Goal: Task Accomplishment & Management: Manage account settings

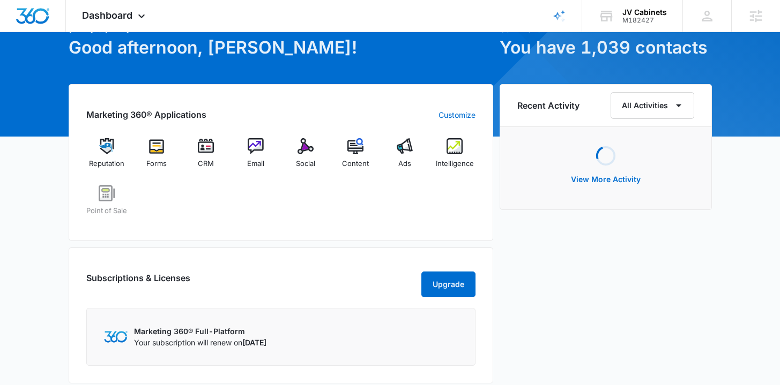
scroll to position [114, 0]
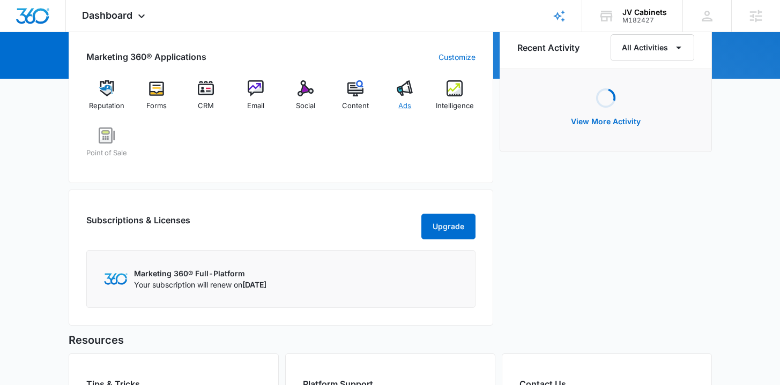
click at [410, 102] on span "Ads" at bounding box center [404, 106] width 13 height 11
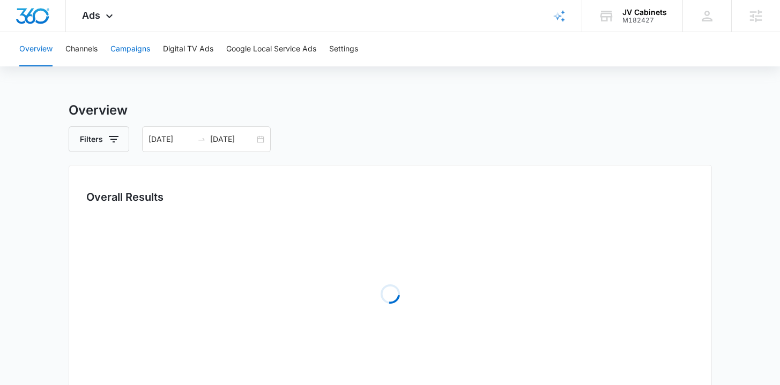
click at [138, 59] on button "Campaigns" at bounding box center [130, 49] width 40 height 34
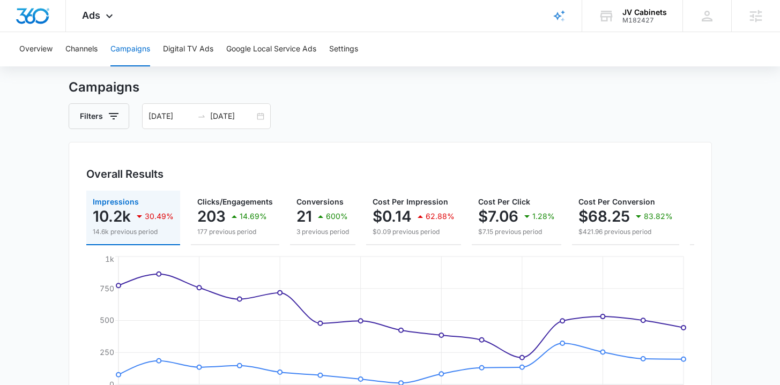
scroll to position [57, 0]
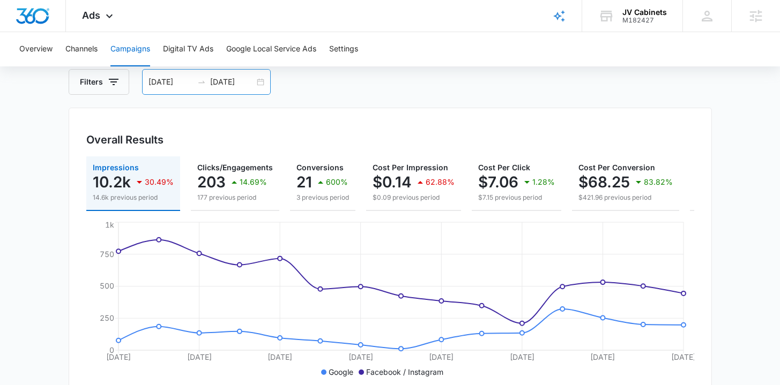
click at [264, 79] on div "07/23/2025 08/06/2025" at bounding box center [206, 82] width 129 height 26
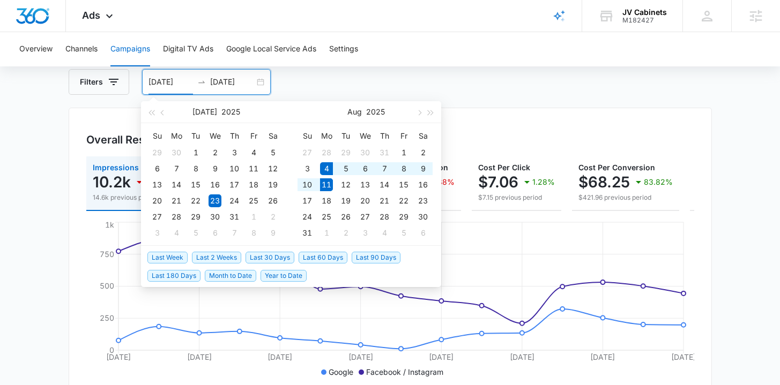
click at [163, 258] on span "Last Week" at bounding box center [167, 258] width 40 height 12
type input "08/04/2025"
type input "08/11/2025"
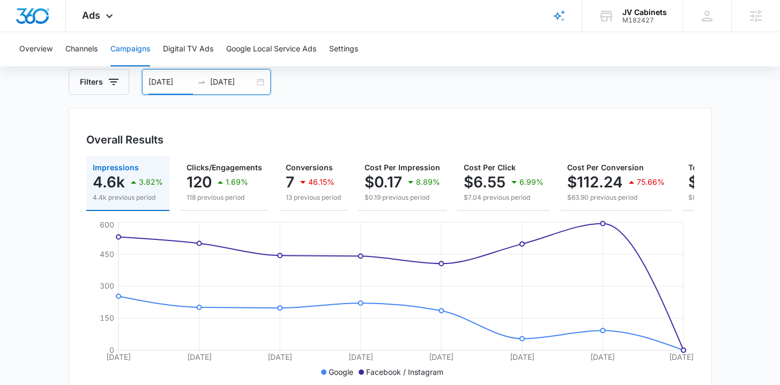
scroll to position [5, 0]
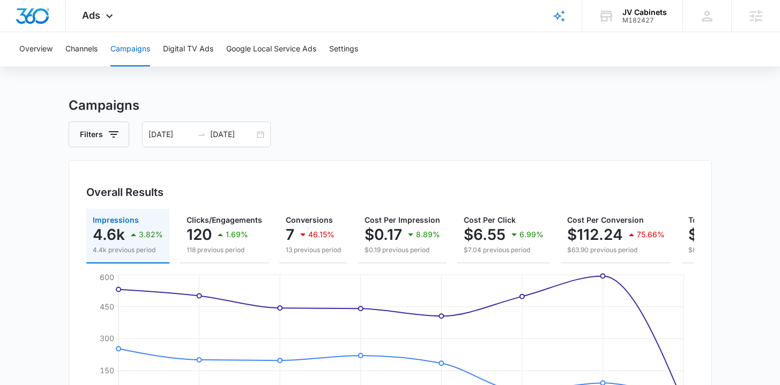
click at [290, 161] on div "Overall Results Impressions 4.6k 3.82% 4.4k previous period Clicks/Engagements …" at bounding box center [390, 305] width 643 height 290
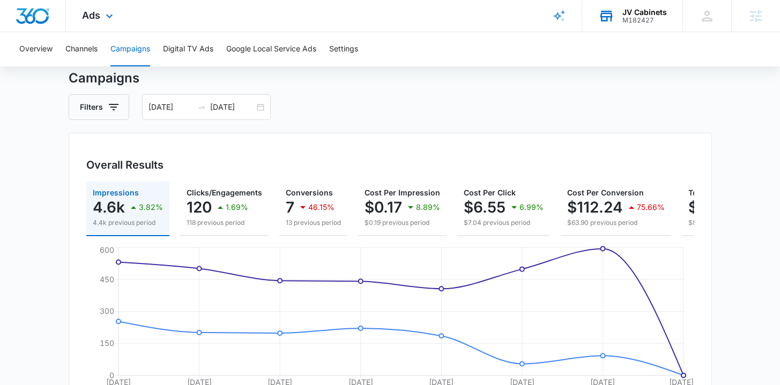
scroll to position [4, 0]
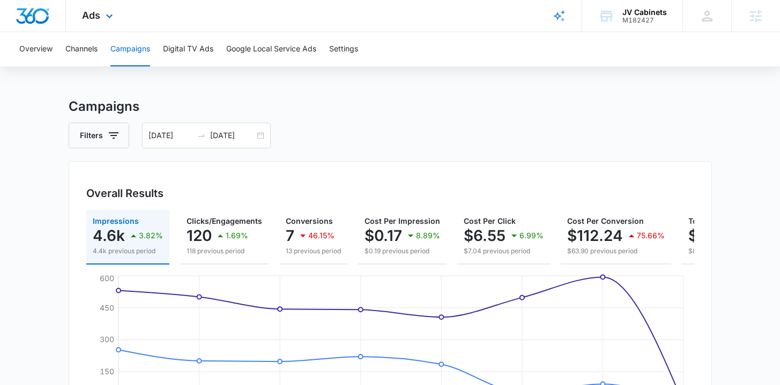
click at [100, 18] on div "Ads Apps Reputation Forms CRM Email Social POS Content Ads Intelligence Files B…" at bounding box center [99, 16] width 66 height 32
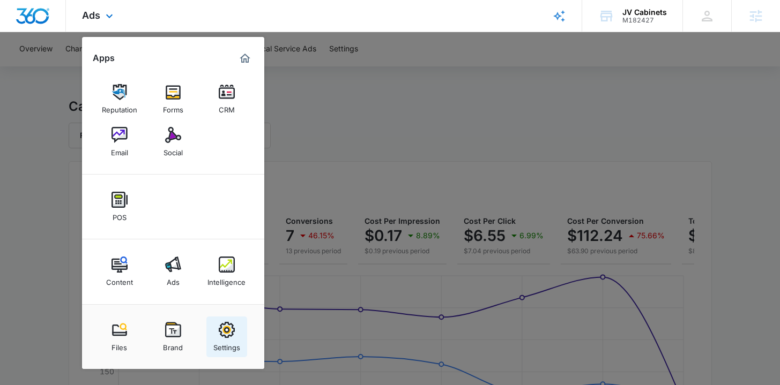
click at [216, 341] on div "Settings" at bounding box center [226, 345] width 27 height 14
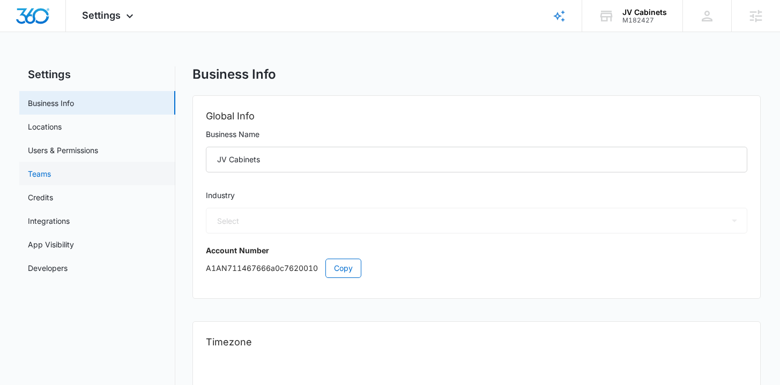
select select "52"
select select "US"
select select "America/Los_Angeles"
click at [53, 192] on link "Credits" at bounding box center [40, 197] width 25 height 11
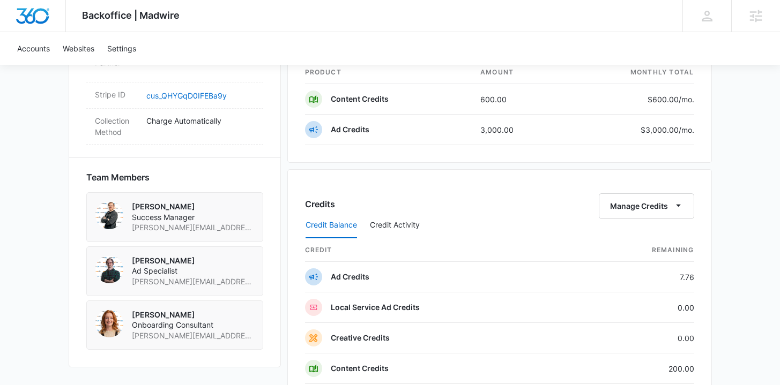
scroll to position [834, 0]
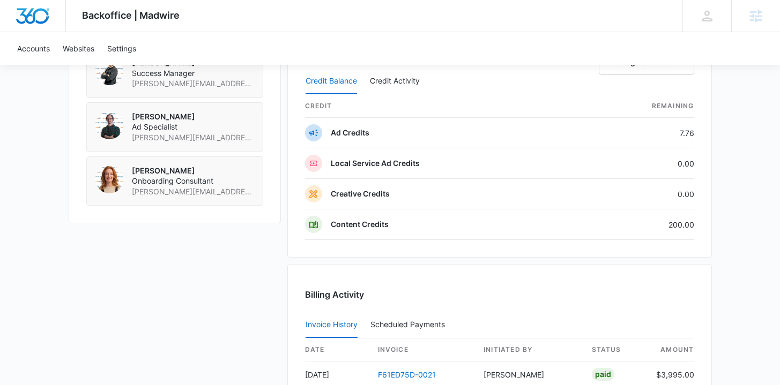
click at [27, 11] on img "Dashboard" at bounding box center [33, 16] width 34 height 16
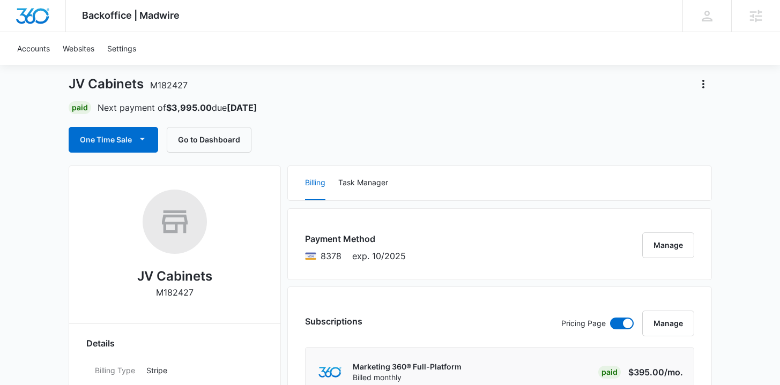
scroll to position [0, 0]
